Goal: Navigation & Orientation: Go to known website

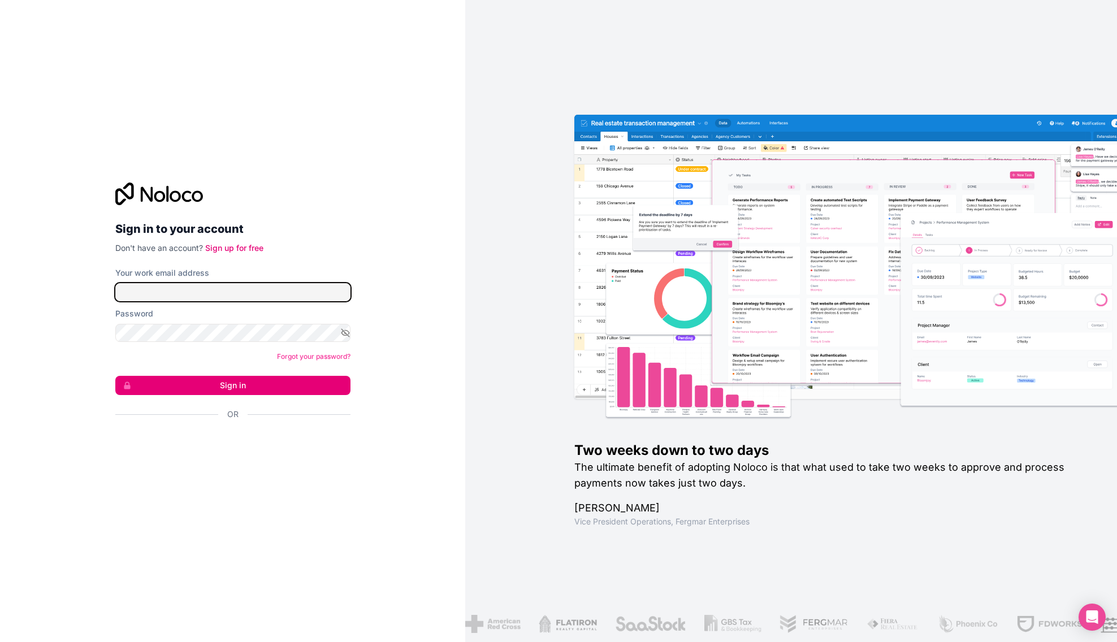
type input "**********"
click at [282, 387] on button "Sign in" at bounding box center [232, 385] width 235 height 19
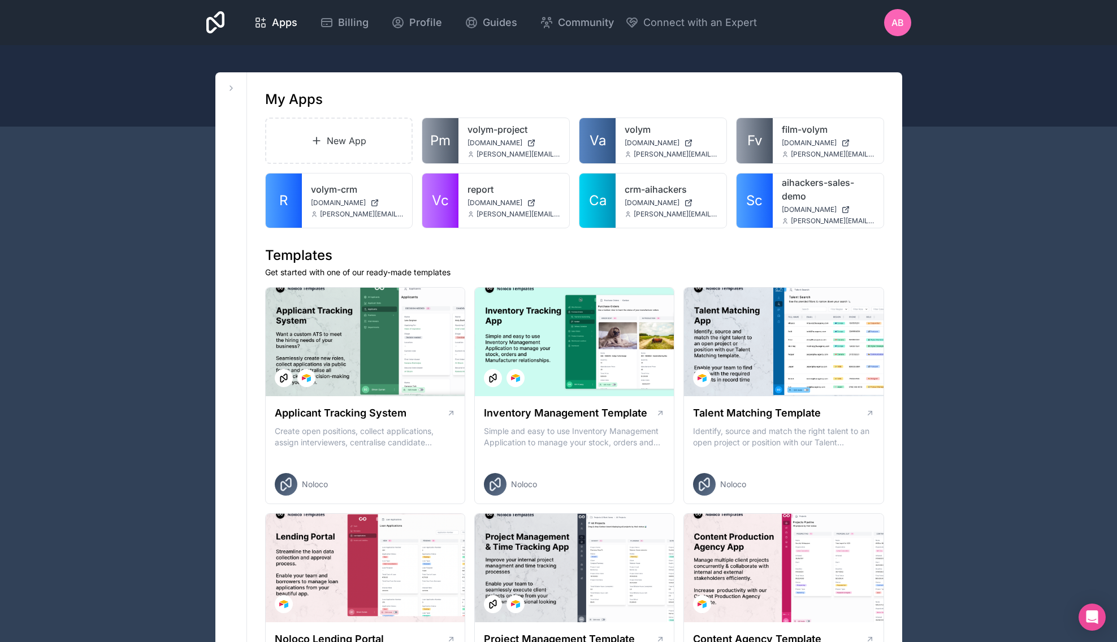
click at [270, 22] on div "Apps" at bounding box center [276, 23] width 44 height 16
click at [566, 20] on span "Community" at bounding box center [586, 23] width 56 height 16
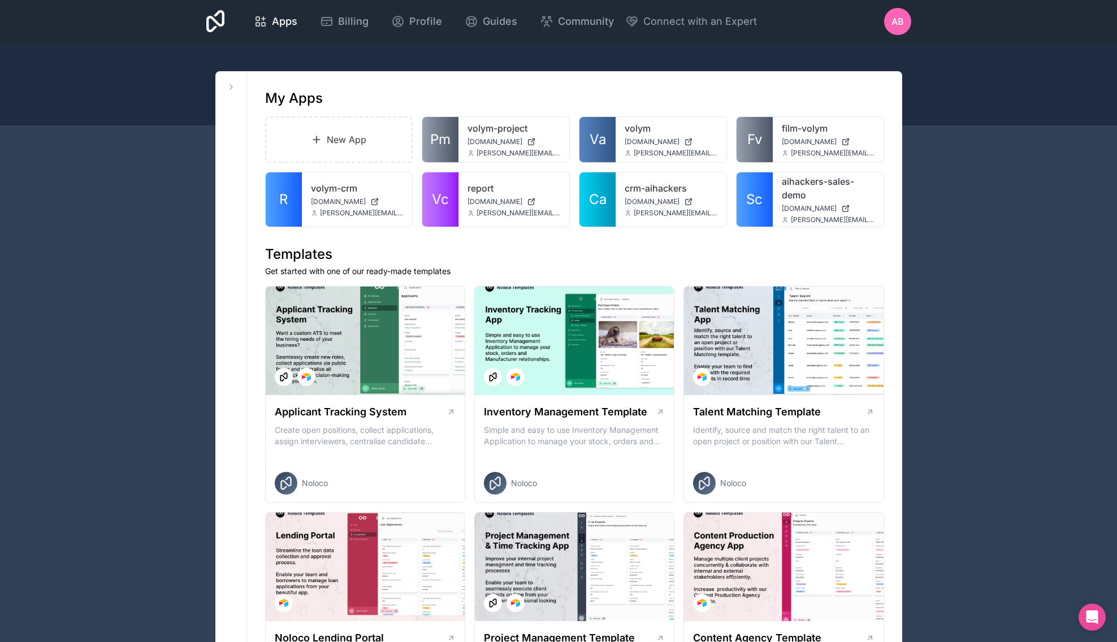
scroll to position [2, 0]
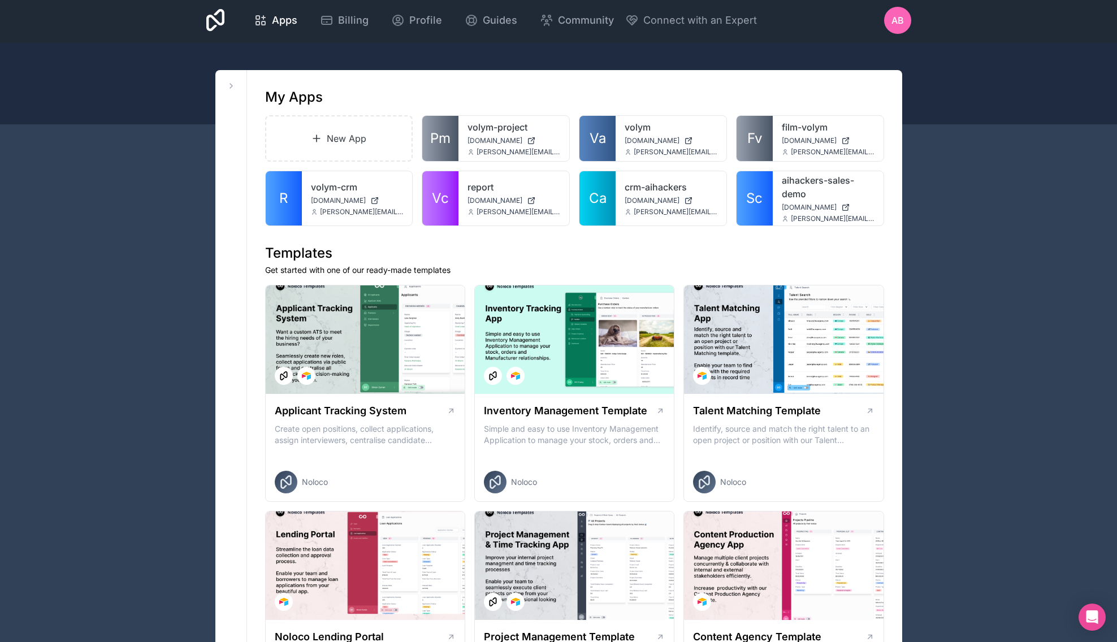
click at [417, 18] on span "Profile" at bounding box center [425, 20] width 33 height 16
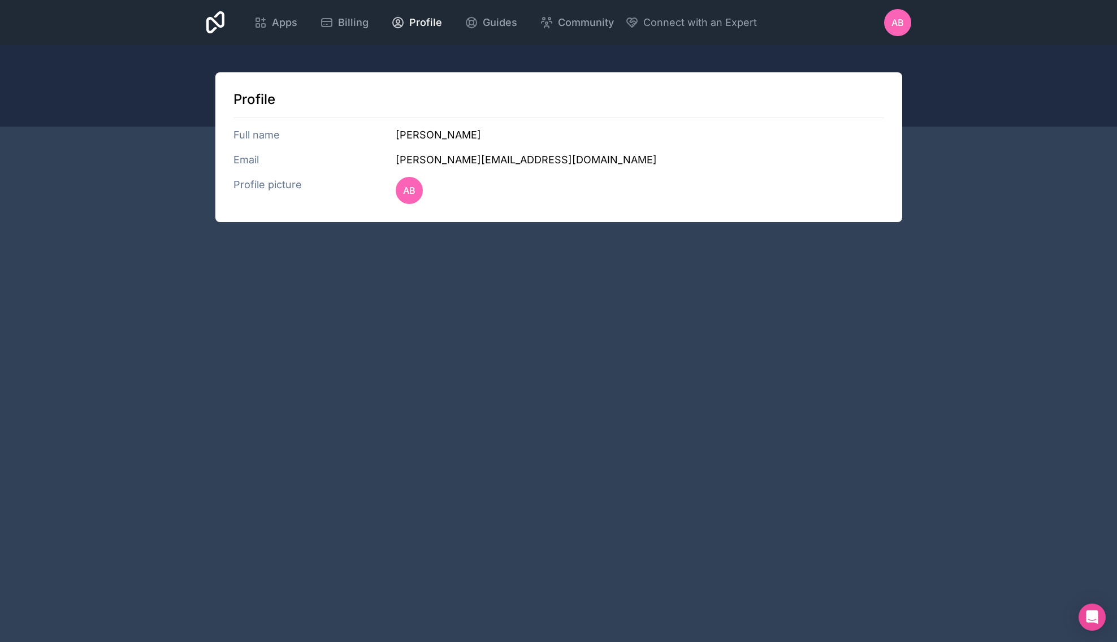
click at [361, 21] on span "Billing" at bounding box center [353, 23] width 31 height 16
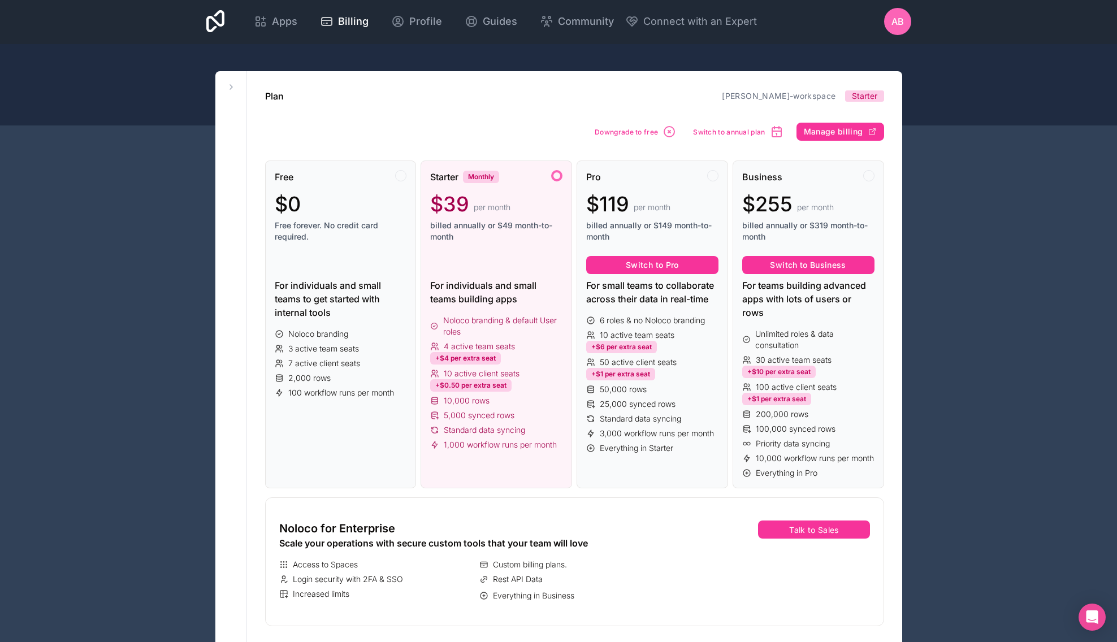
click at [483, 20] on span "Guides" at bounding box center [500, 22] width 34 height 16
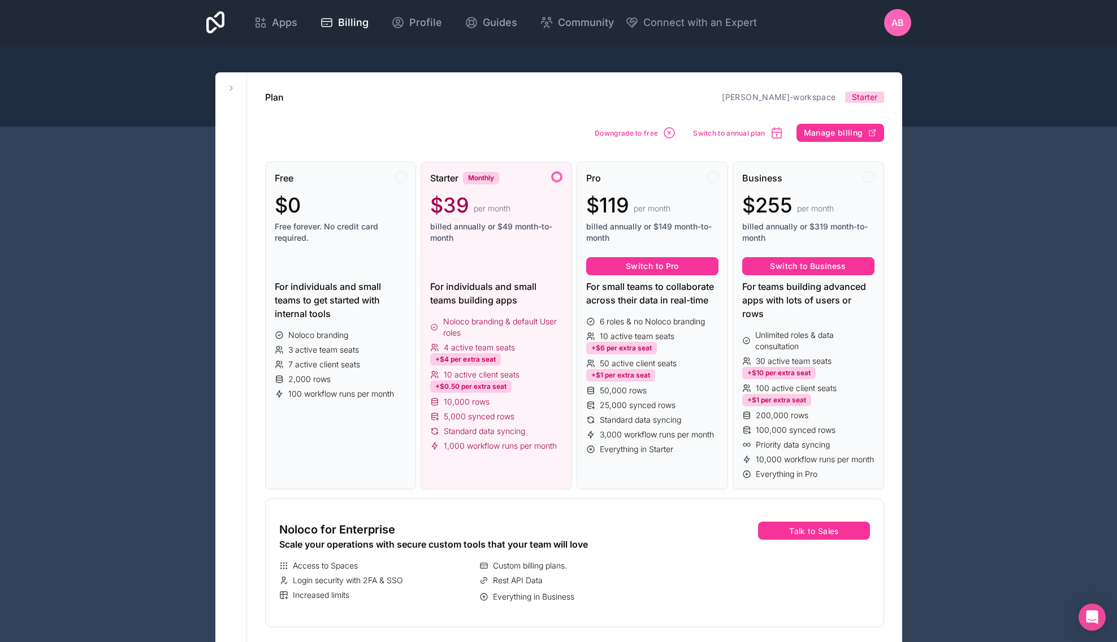
click at [901, 21] on span "AB" at bounding box center [897, 23] width 12 height 14
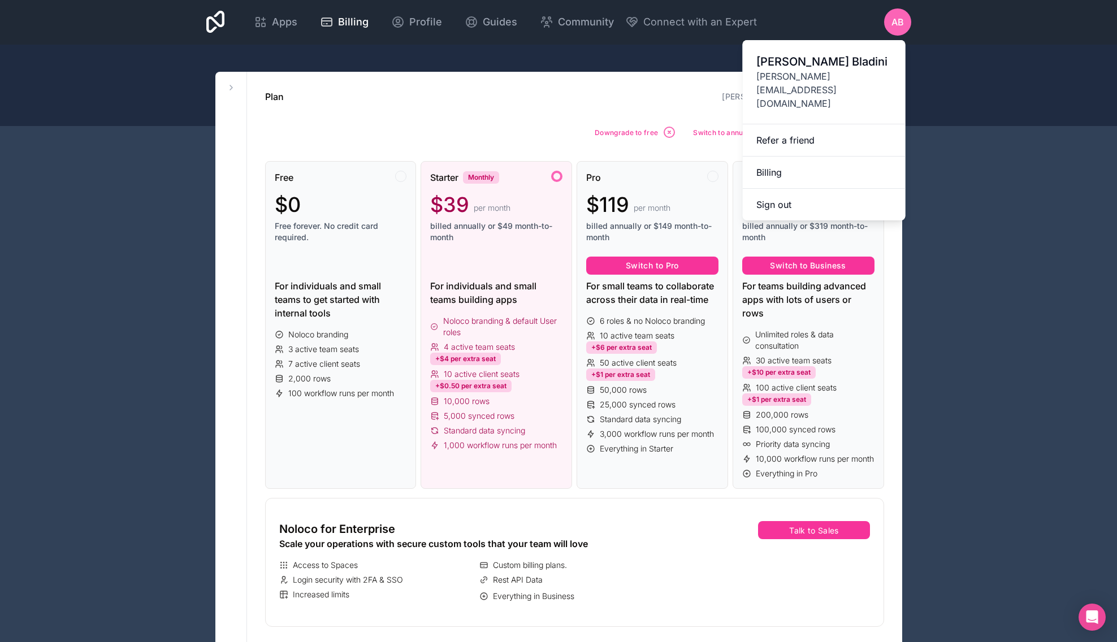
click at [824, 60] on span "Andreas Bladini" at bounding box center [824, 62] width 136 height 16
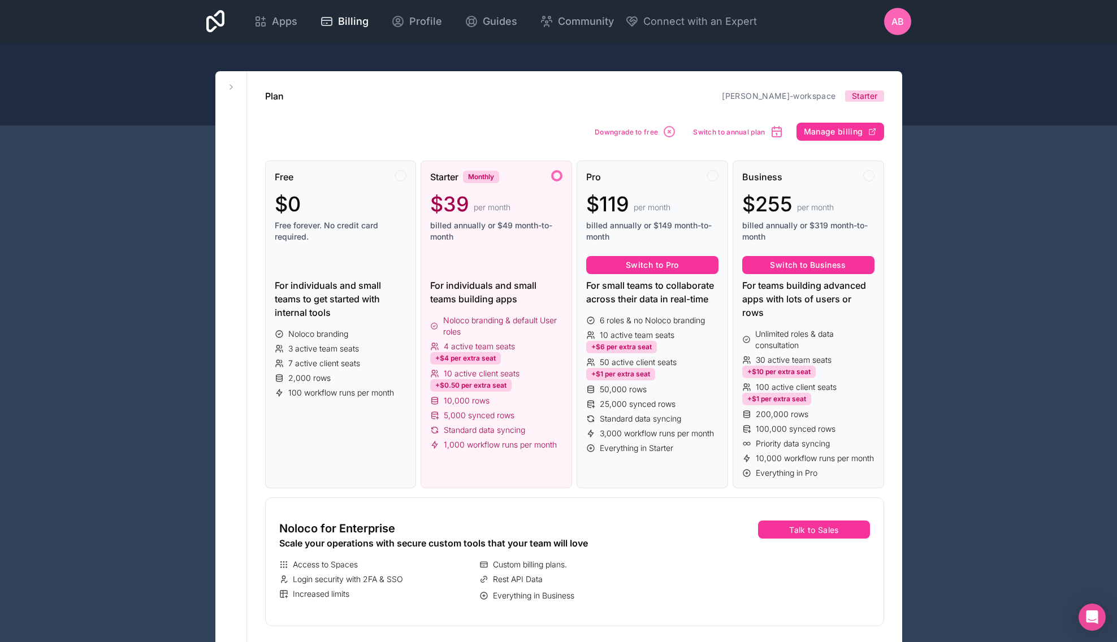
drag, startPoint x: 229, startPoint y: 17, endPoint x: 203, endPoint y: 24, distance: 27.0
click at [229, 17] on div "Apps Billing Profile Guides Community Connect with an Expert AB Billing Profile…" at bounding box center [558, 21] width 723 height 45
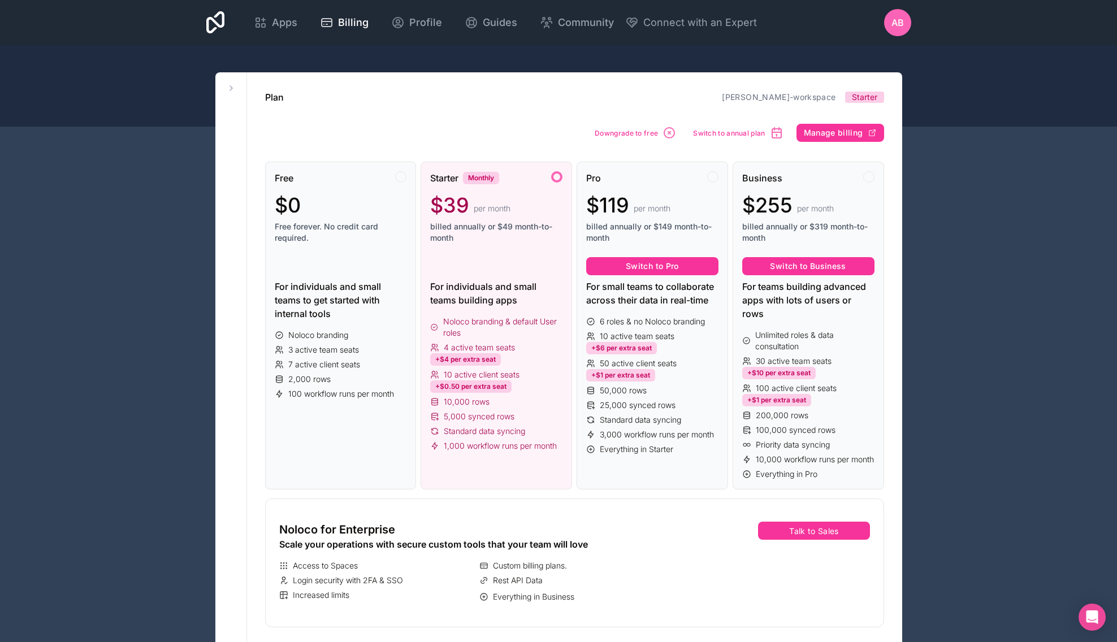
click at [203, 24] on div "Apps Billing Profile Guides Community Connect with an Expert AB Billing Profile…" at bounding box center [558, 22] width 723 height 45
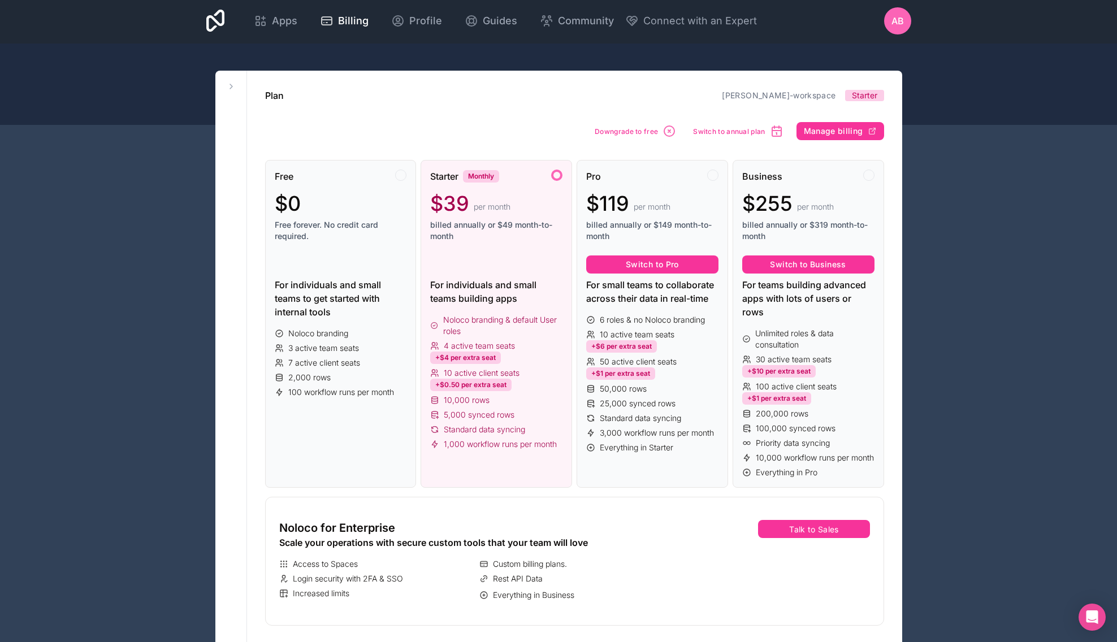
click at [159, 112] on div at bounding box center [558, 84] width 1117 height 81
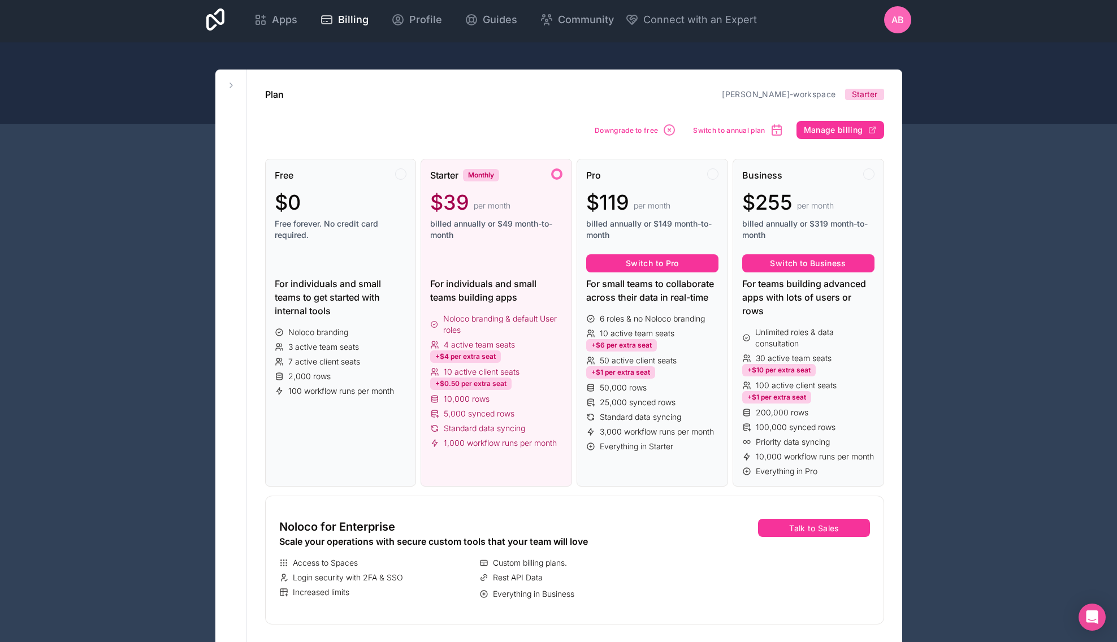
click at [246, 17] on link "Apps" at bounding box center [276, 19] width 62 height 25
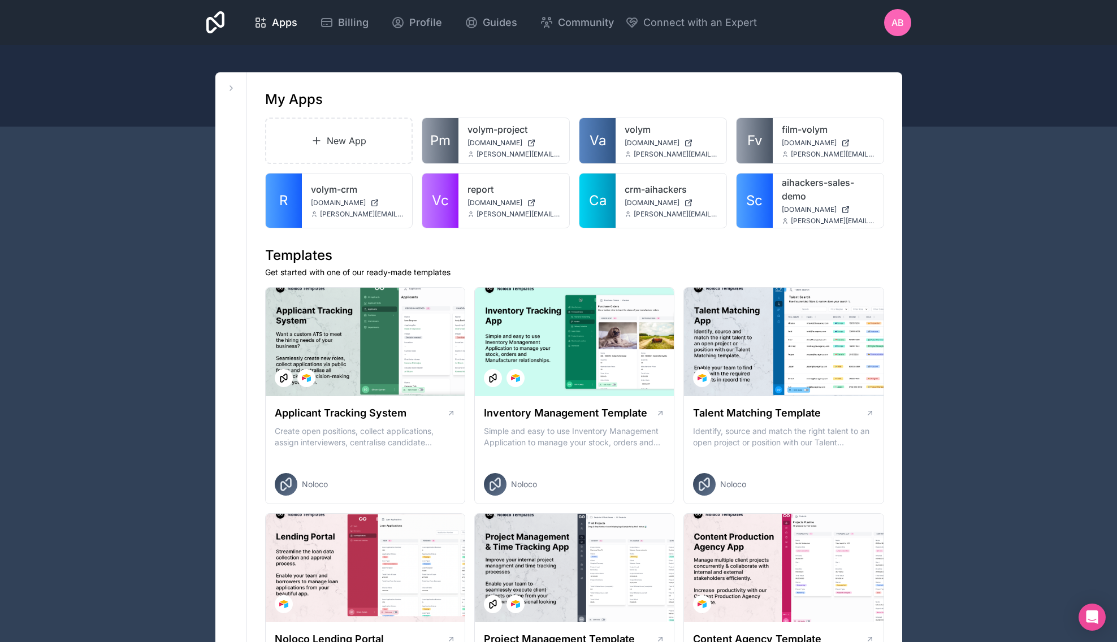
click at [286, 22] on span "Apps" at bounding box center [284, 23] width 25 height 16
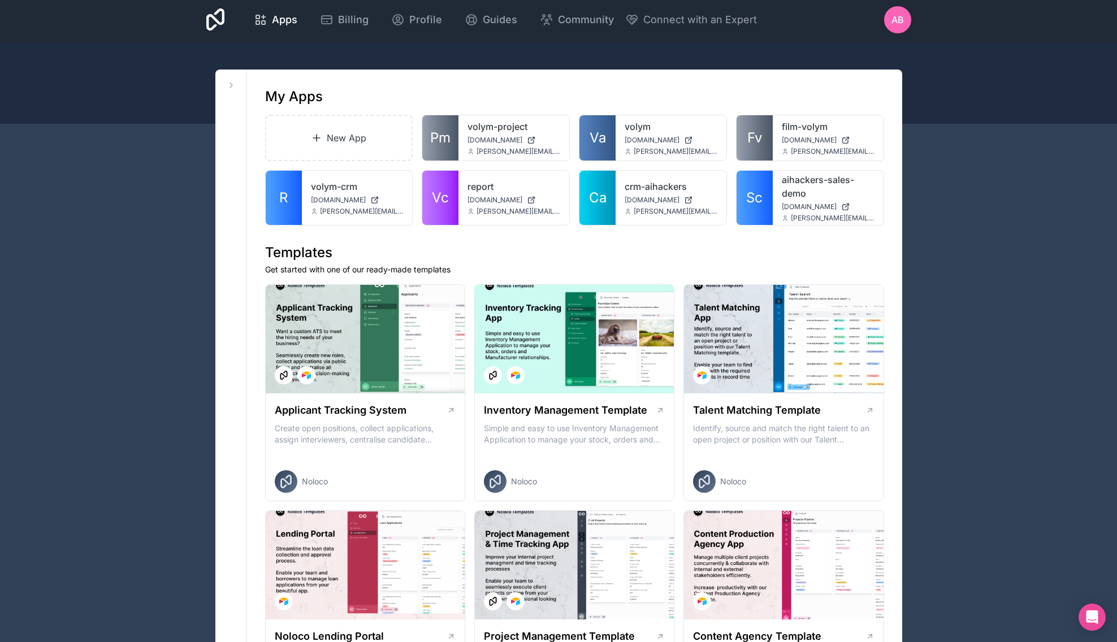
click at [332, 202] on span "[DOMAIN_NAME]" at bounding box center [338, 200] width 55 height 9
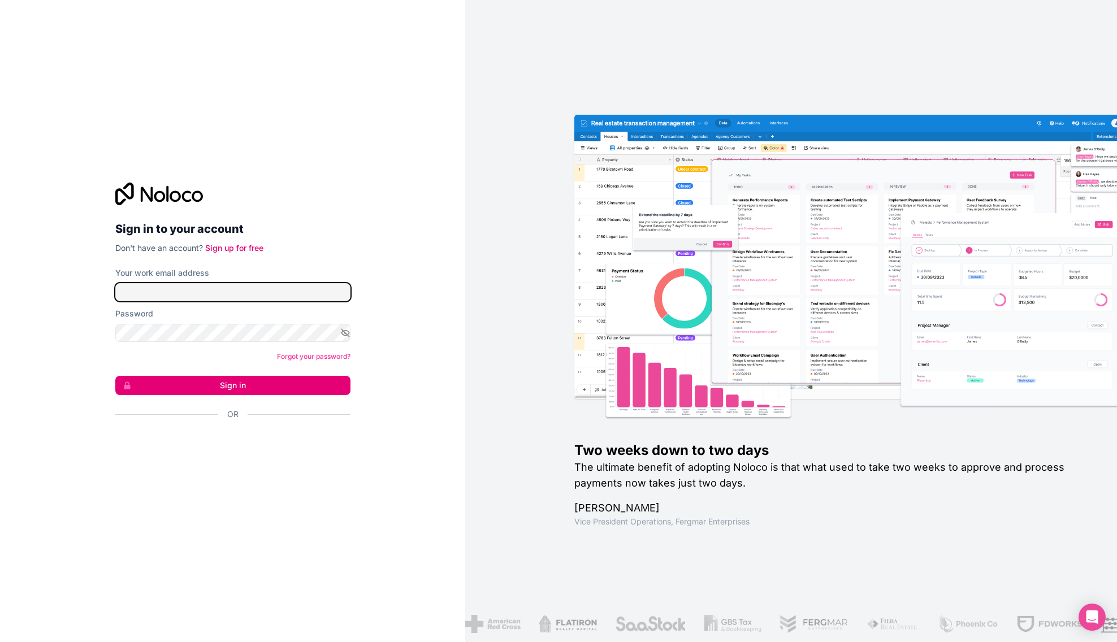
type input "**********"
click at [220, 392] on button "Sign in" at bounding box center [232, 385] width 235 height 19
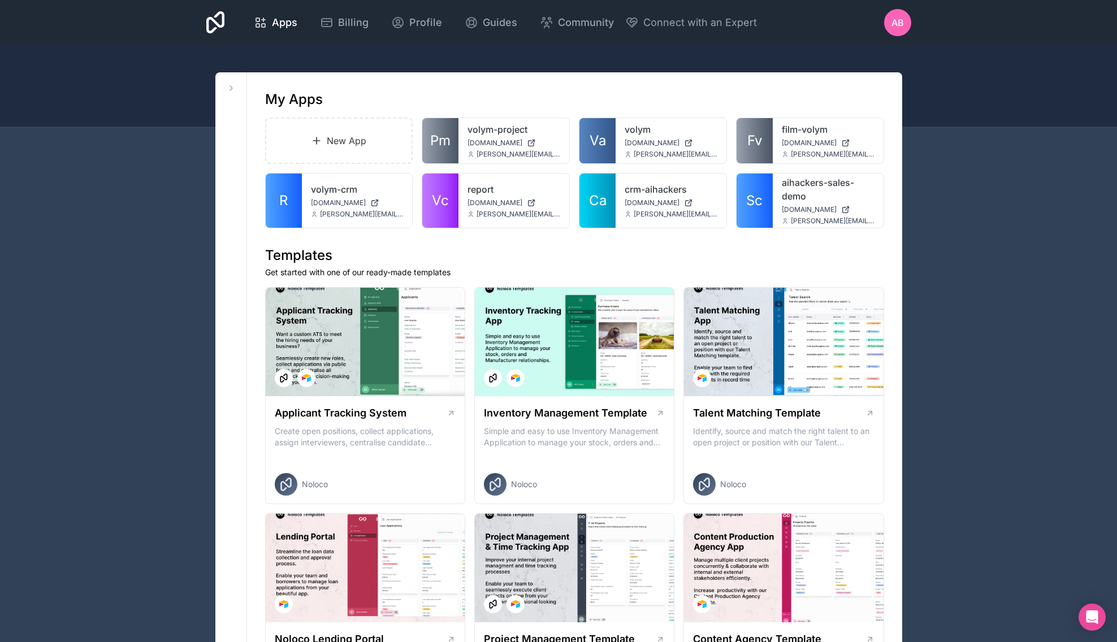
click at [667, 202] on span "[DOMAIN_NAME]" at bounding box center [652, 202] width 55 height 9
